Goal: Information Seeking & Learning: Learn about a topic

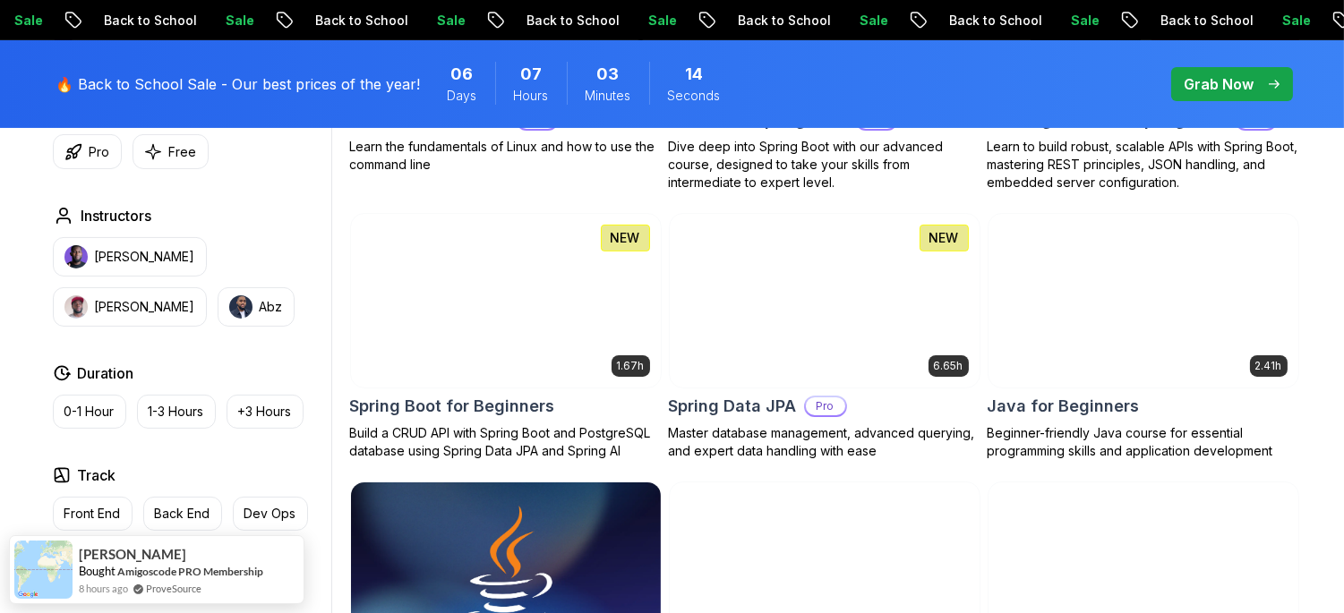
scroll to position [716, 0]
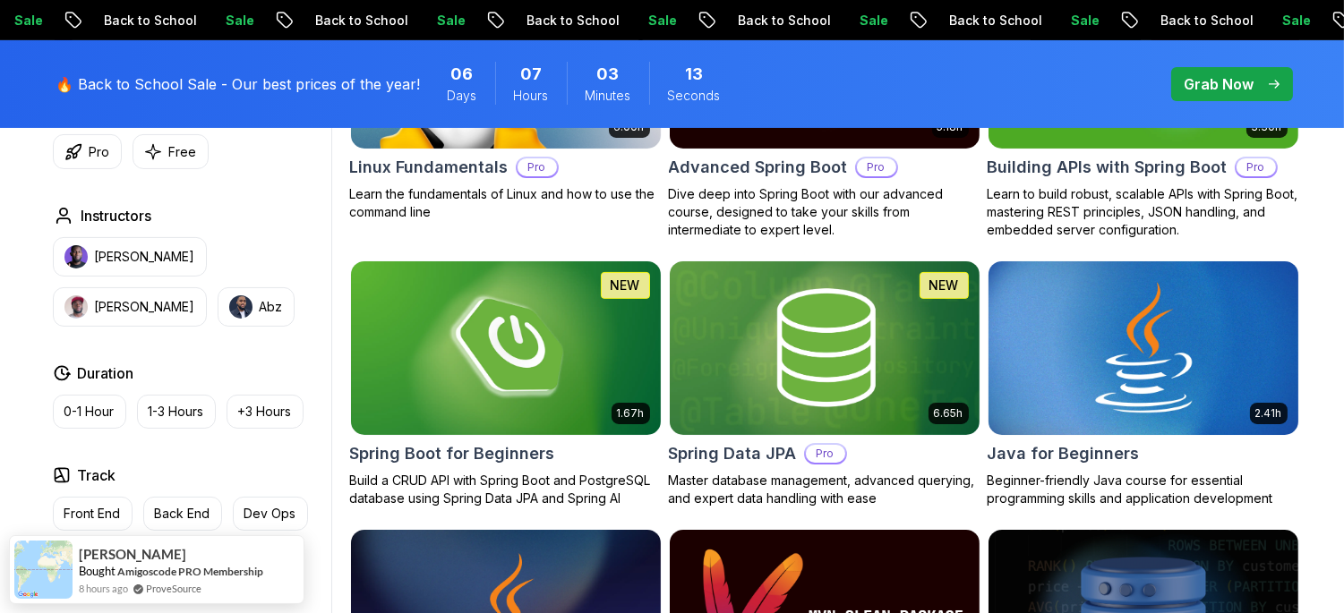
click at [1120, 298] on img at bounding box center [1142, 348] width 325 height 182
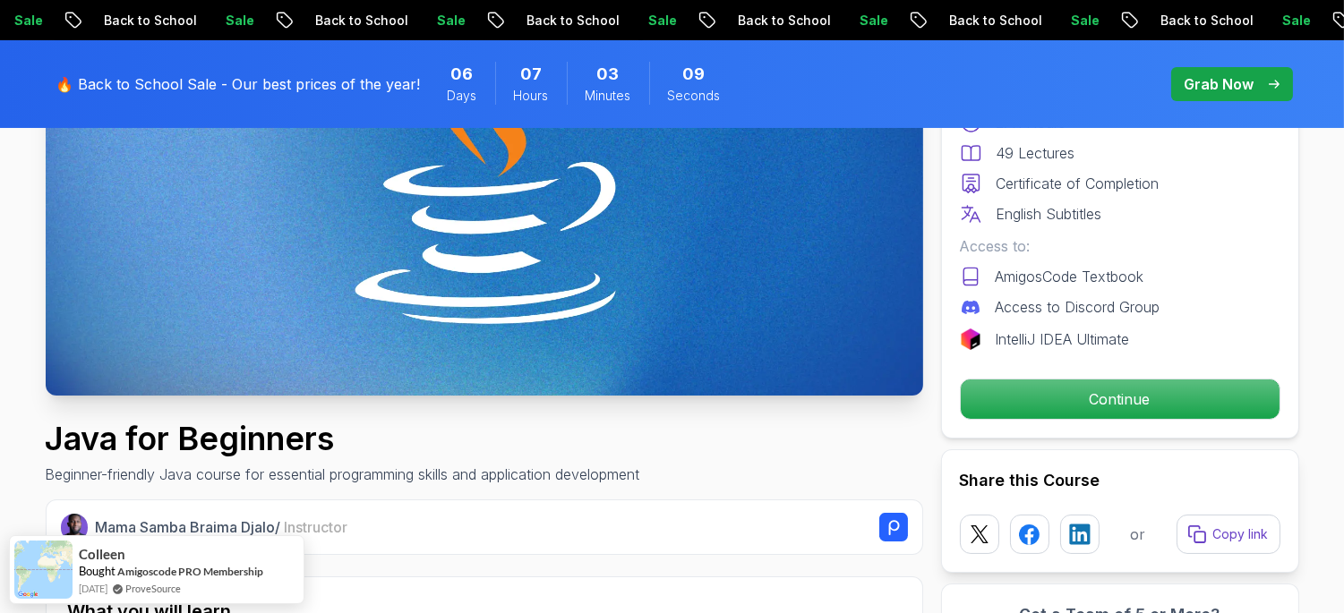
scroll to position [397, 0]
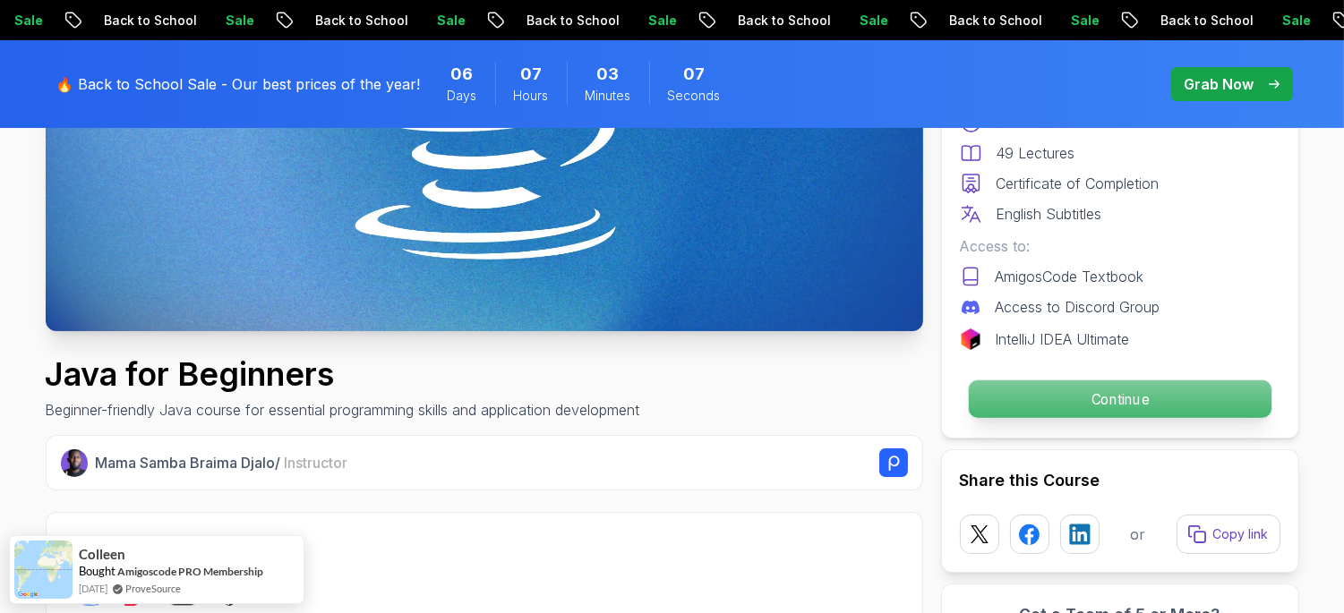
click at [1090, 399] on p "Continue" at bounding box center [1119, 399] width 303 height 38
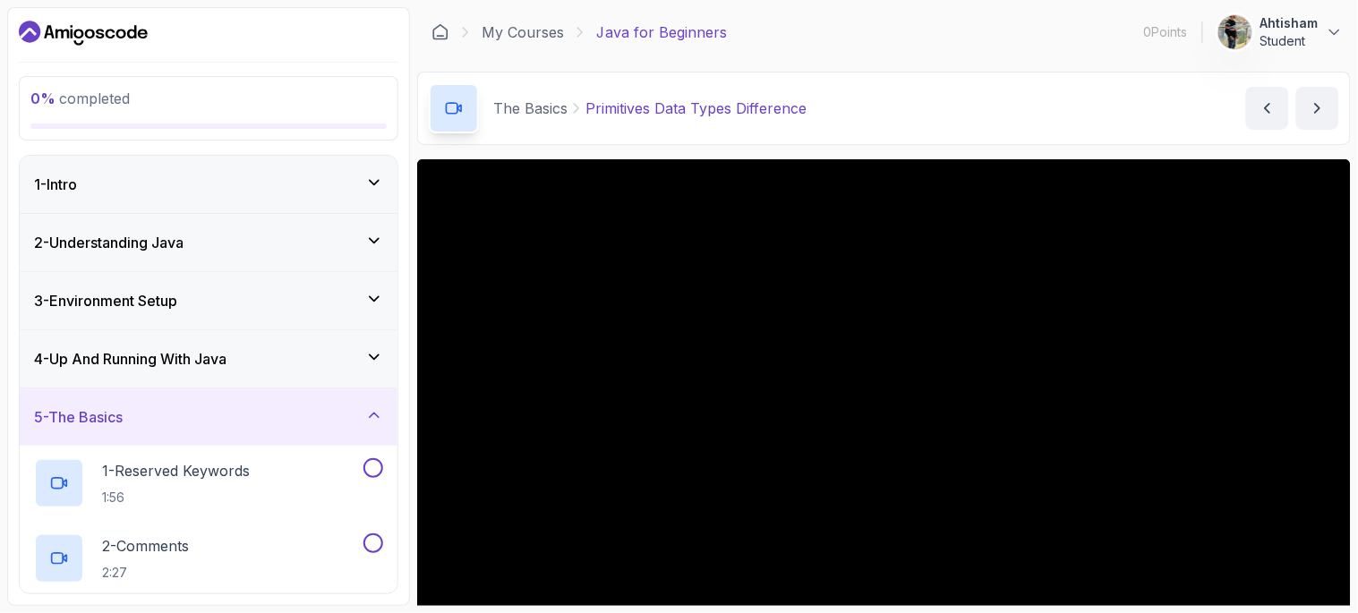
drag, startPoint x: 1357, startPoint y: 219, endPoint x: 1357, endPoint y: 337, distance: 117.3
click at [1343, 337] on section "0 % completed 1 - Intro 2 - Understanding Java 3 - Environment Setup 4 - Up And…" at bounding box center [679, 306] width 1358 height 613
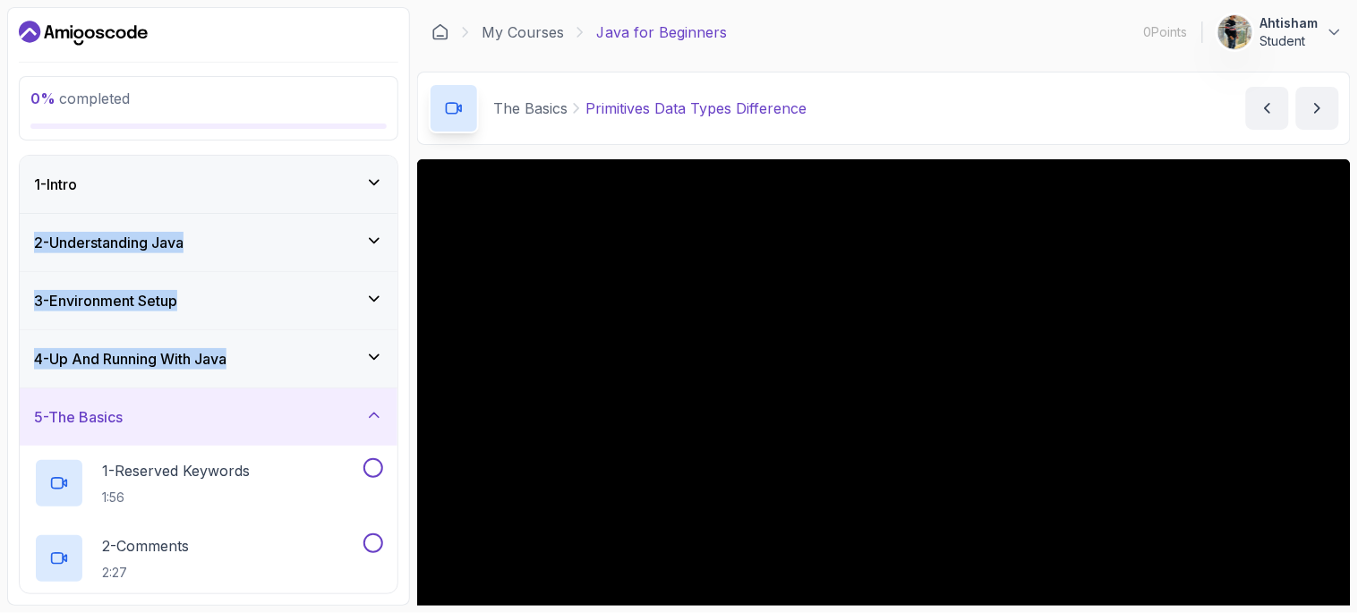
drag, startPoint x: 401, startPoint y: 199, endPoint x: 353, endPoint y: 380, distance: 188.0
click at [353, 377] on div "0 % completed 1 - Intro 2 - Understanding Java 3 - Environment Setup 4 - Up And…" at bounding box center [208, 306] width 403 height 599
click at [371, 419] on icon at bounding box center [374, 415] width 18 height 18
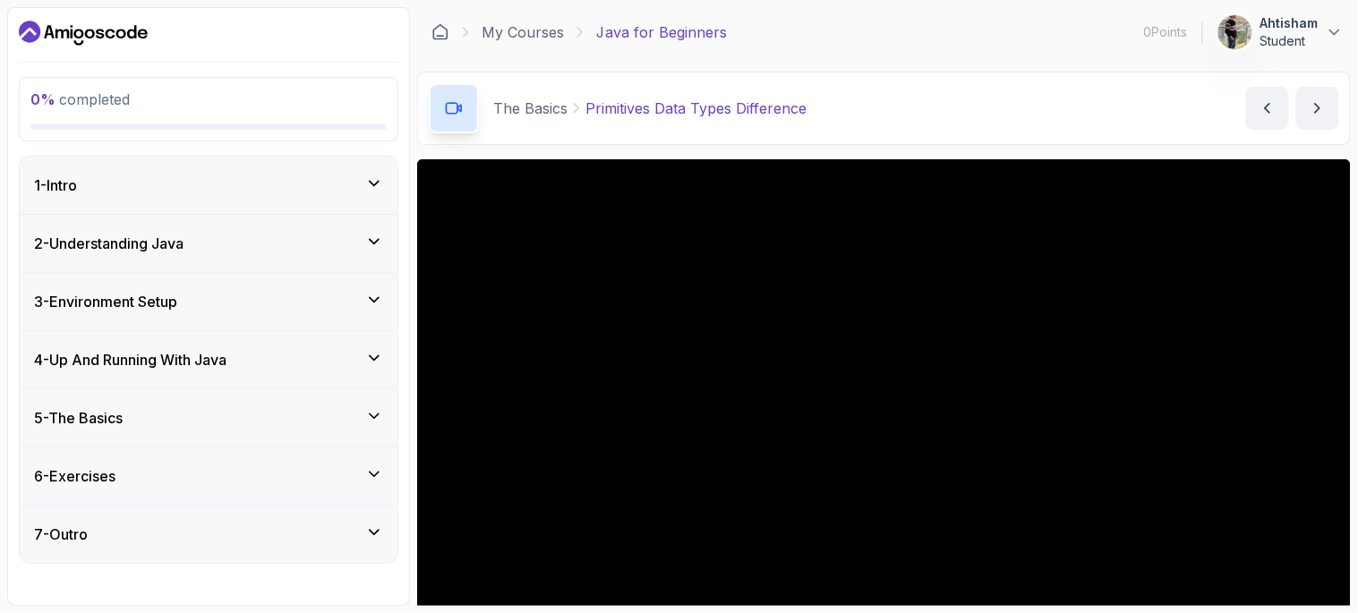
click at [406, 497] on div "0 % completed 1 - Intro 2 - Understanding Java 3 - Environment Setup 4 - Up And…" at bounding box center [208, 306] width 403 height 599
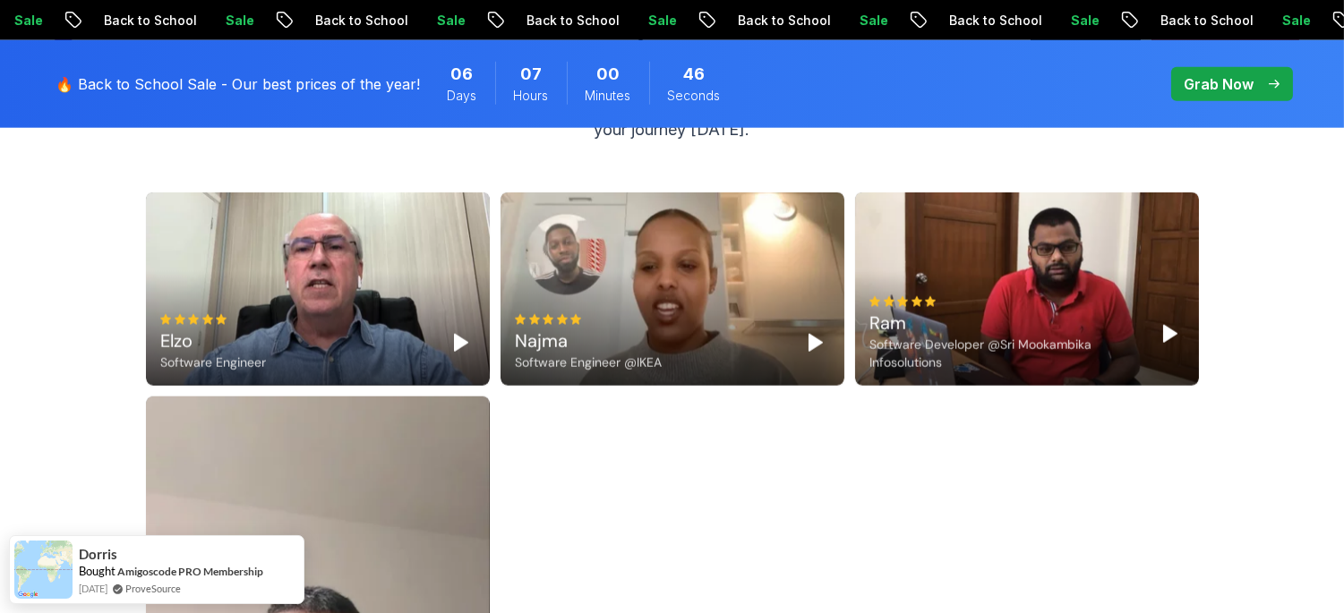
scroll to position [3738, 0]
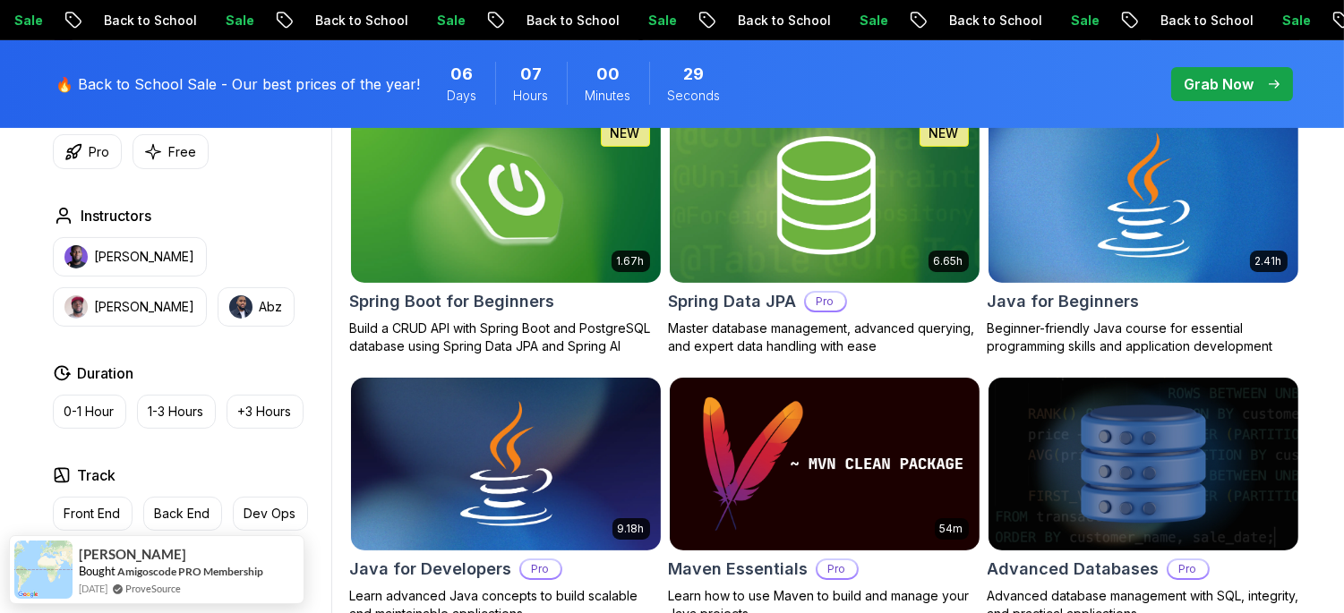
scroll to position [1114, 0]
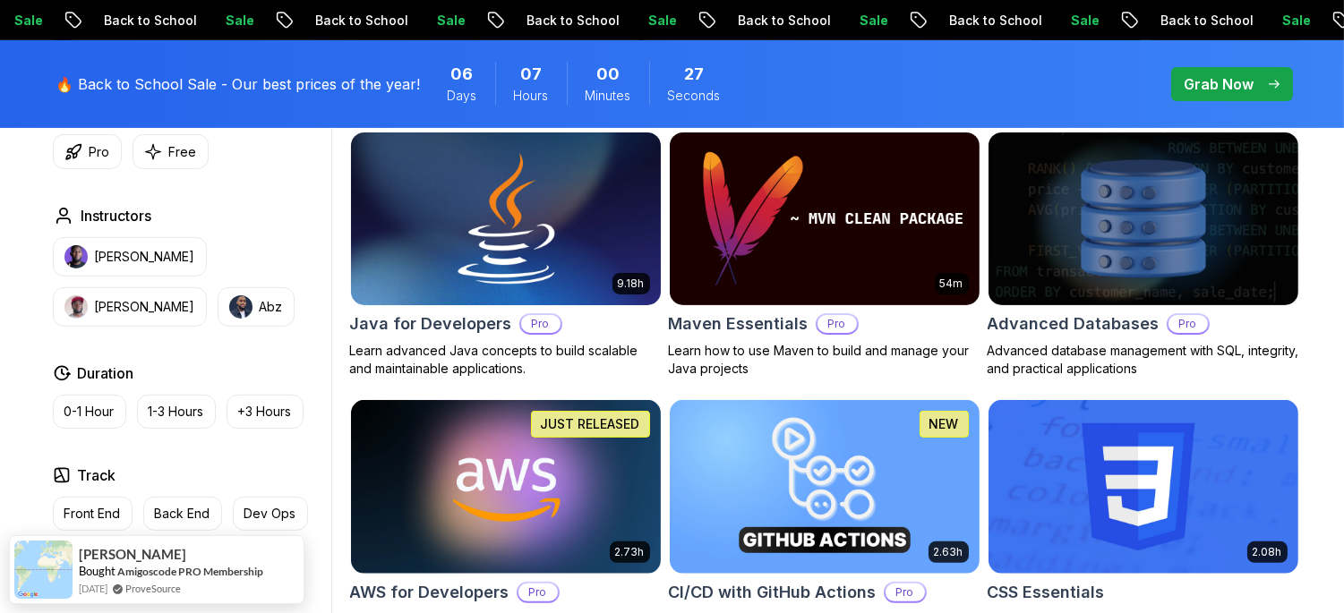
click at [610, 164] on img at bounding box center [505, 219] width 325 height 182
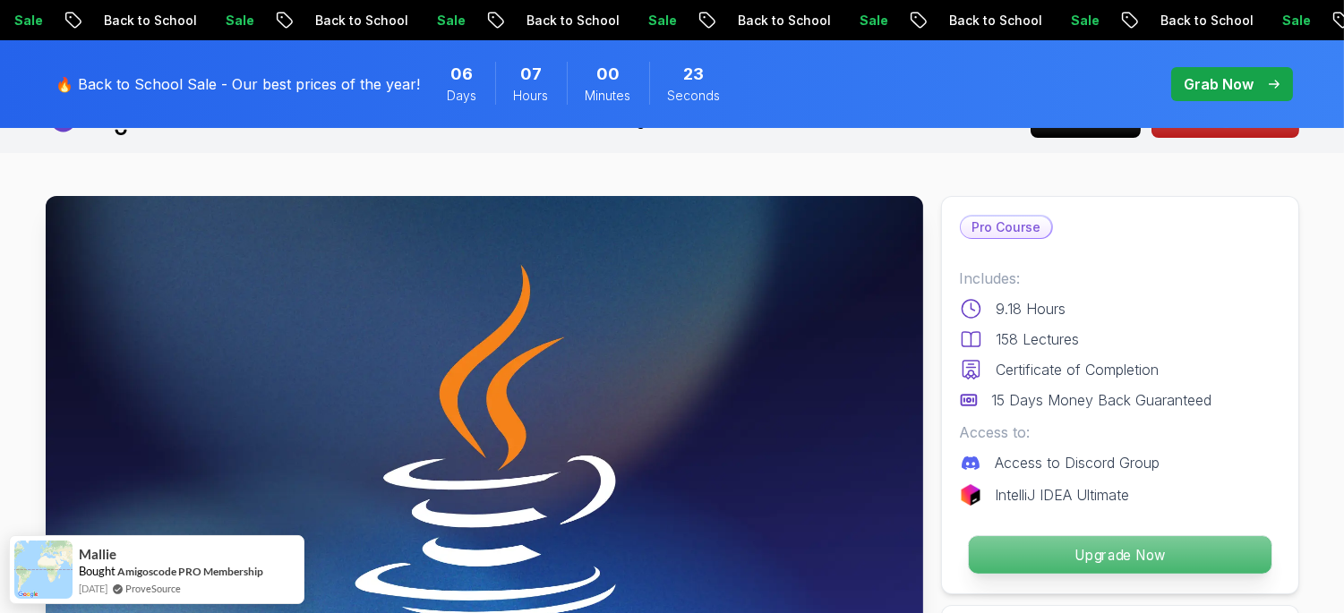
scroll to position [158, 0]
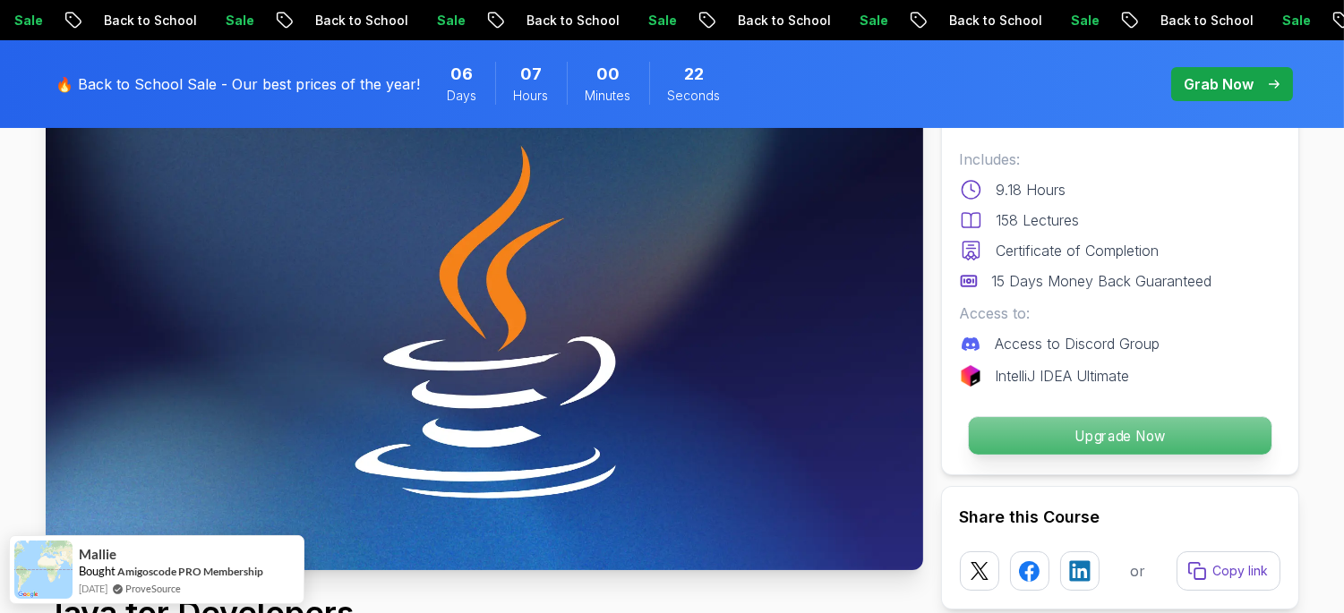
click at [1125, 436] on p "Upgrade Now" at bounding box center [1119, 436] width 303 height 38
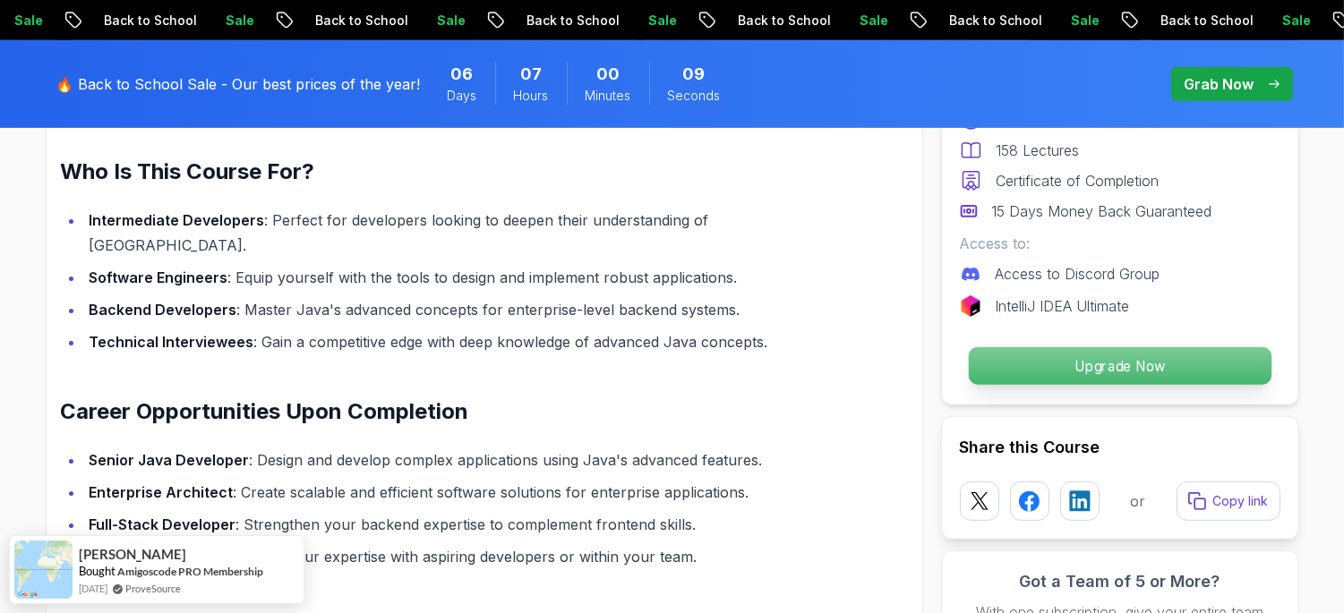
scroll to position [1790, 0]
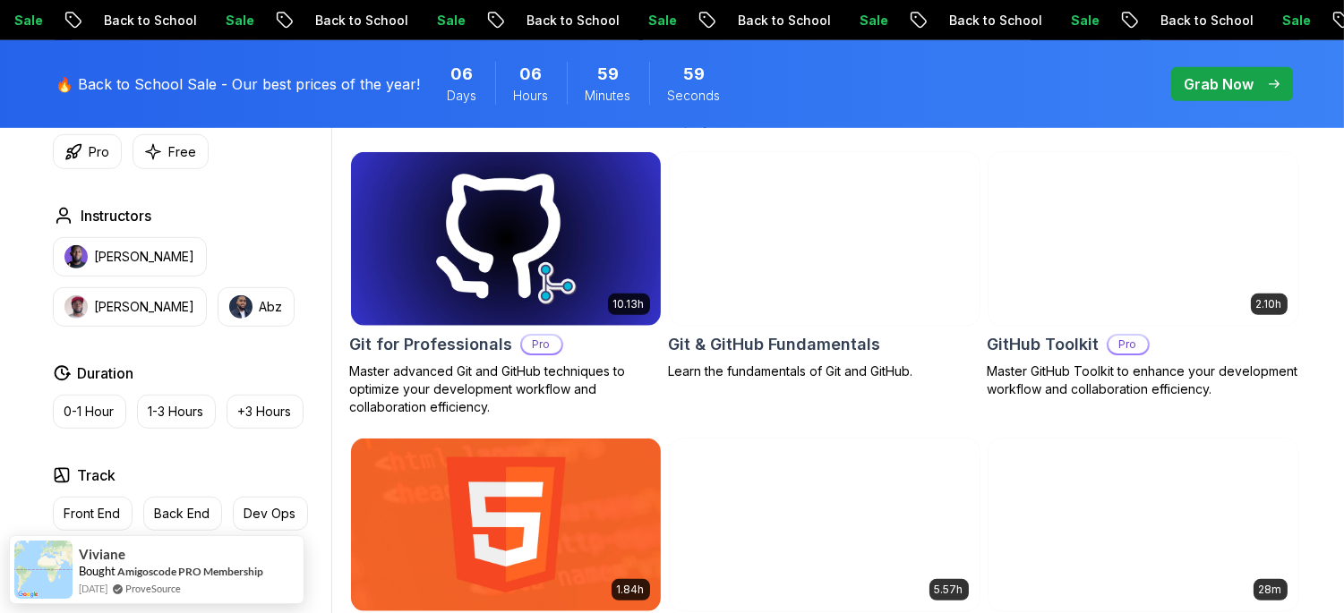
scroll to position [1989, 0]
